Goal: Navigation & Orientation: Find specific page/section

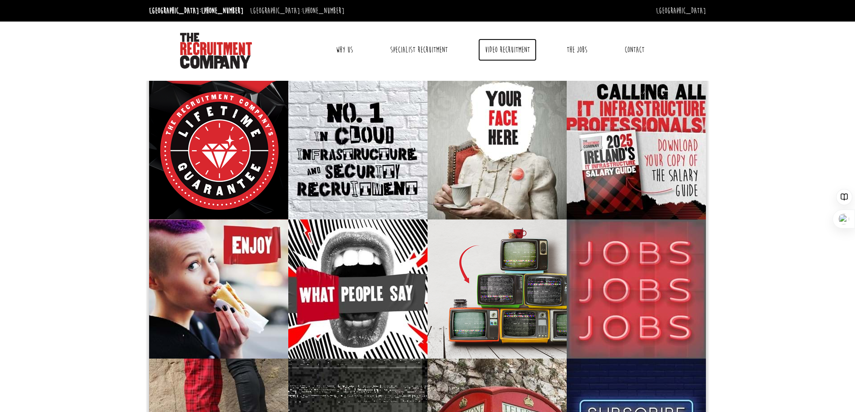
click at [500, 53] on link "Video Recruitment" at bounding box center [508, 50] width 58 height 22
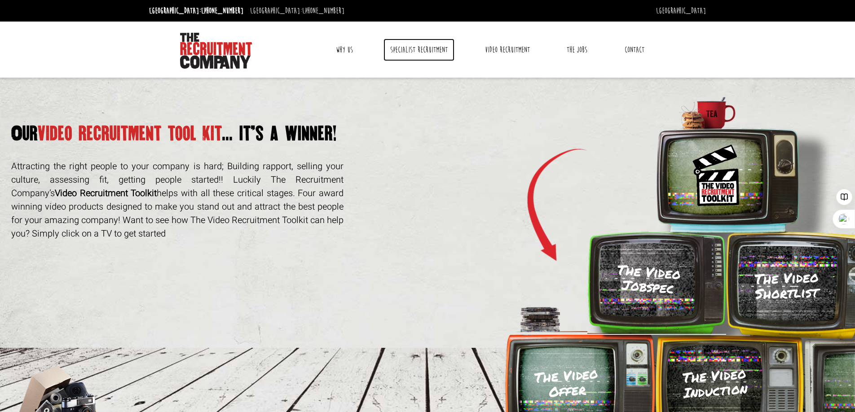
click at [425, 52] on link "Specialist Recruitment" at bounding box center [419, 50] width 71 height 22
